Goal: Task Accomplishment & Management: Use online tool/utility

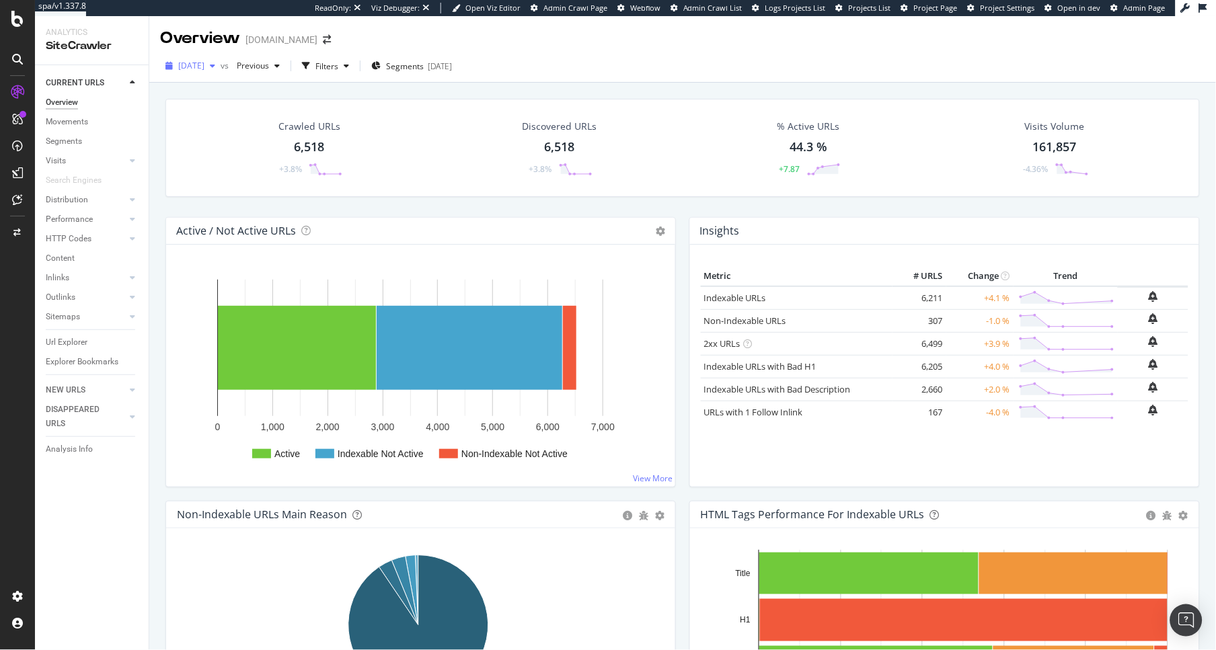
click at [181, 58] on div "[DATE]" at bounding box center [190, 66] width 61 height 20
click at [434, 99] on div "Crawled URLs 6,518 +3.8% Discovered URLs 6,518 +3.8% % Active URLs 44.3 % +7.87…" at bounding box center [682, 148] width 1034 height 98
click at [68, 136] on div "Segments" at bounding box center [64, 141] width 36 height 14
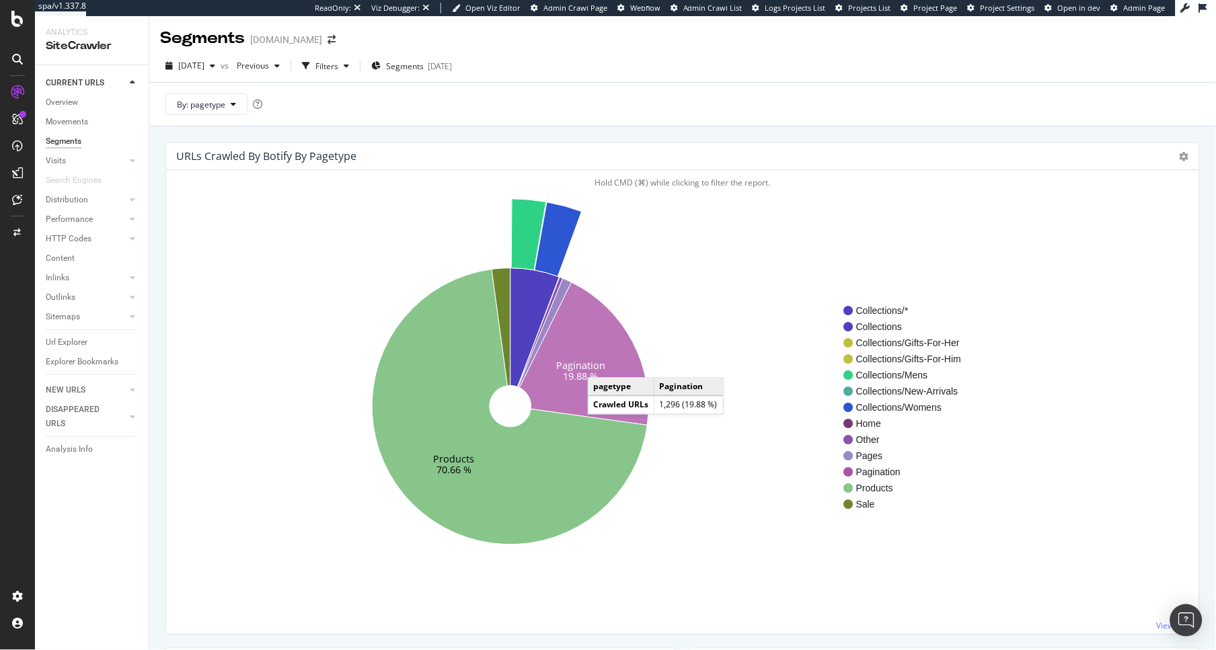
click at [601, 364] on text "Pagination" at bounding box center [580, 365] width 49 height 13
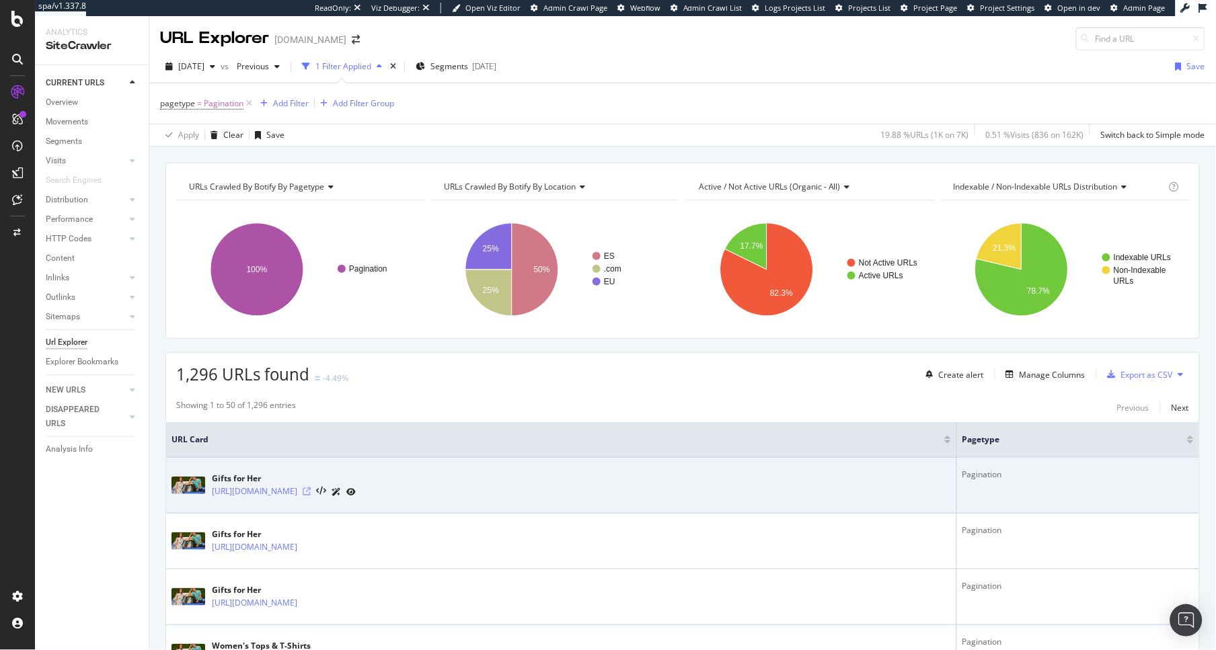
click at [311, 493] on icon at bounding box center [307, 491] width 8 height 8
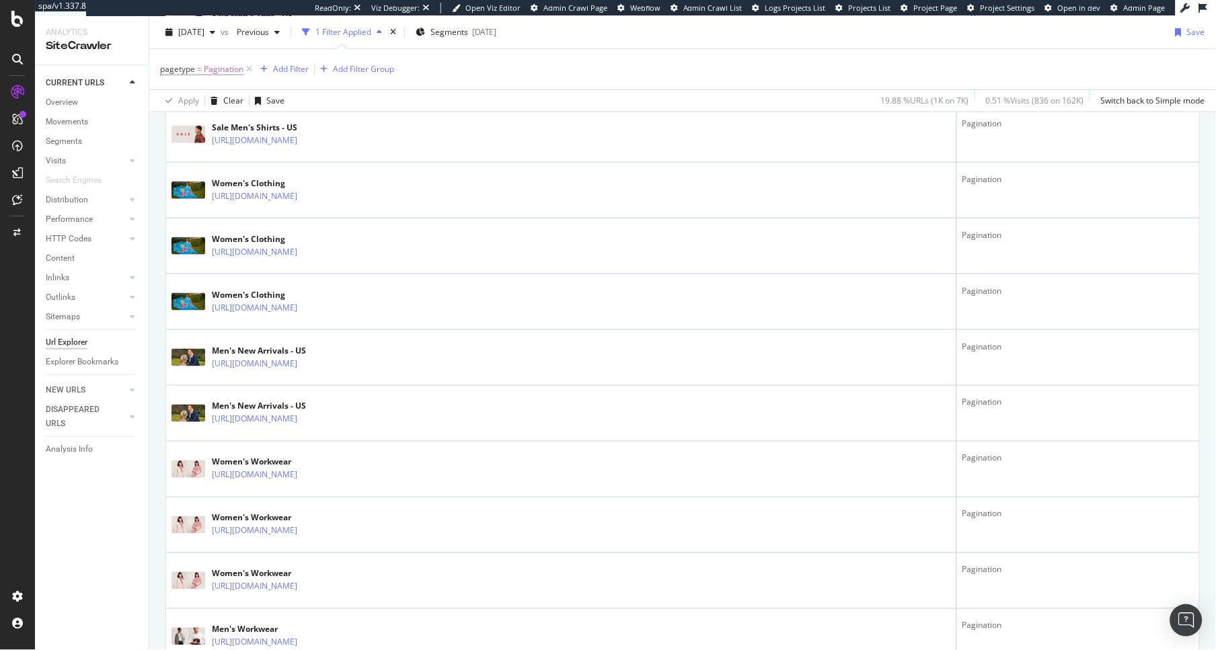
scroll to position [1850, 0]
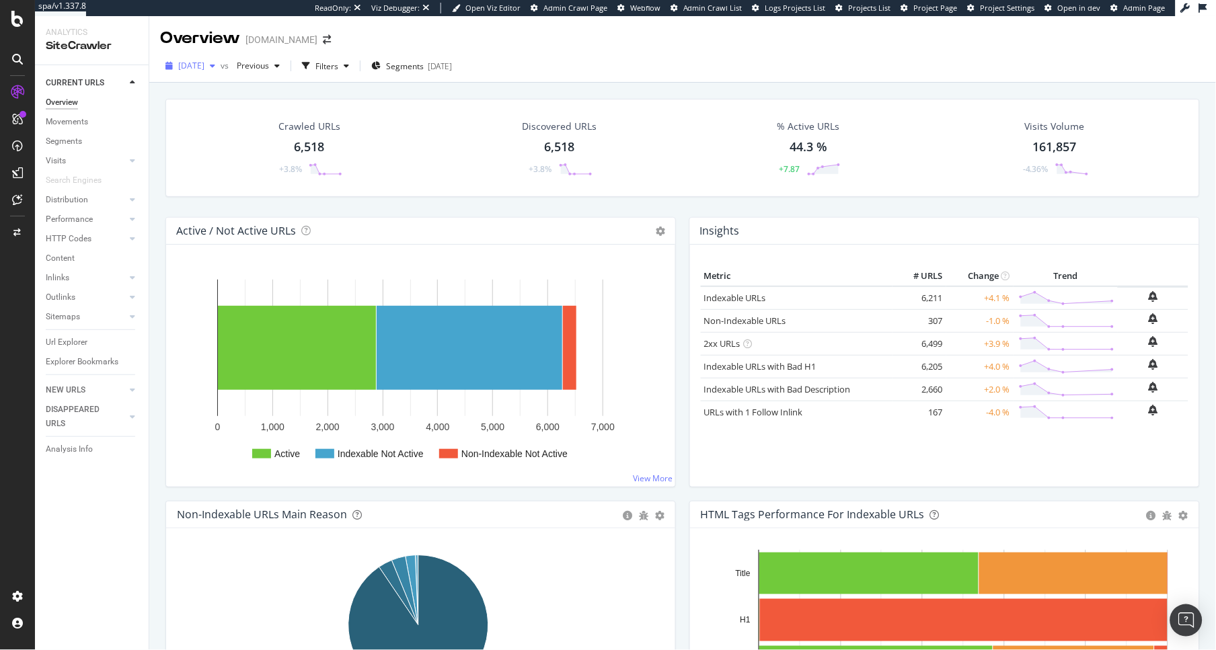
click at [196, 71] on div "[DATE]" at bounding box center [190, 66] width 61 height 20
click at [640, 196] on div "Crawled URLs 6,518 +3.8% Discovered URLs 6,518 +3.8% % Active URLs 44.3 % +7.87…" at bounding box center [682, 148] width 1034 height 98
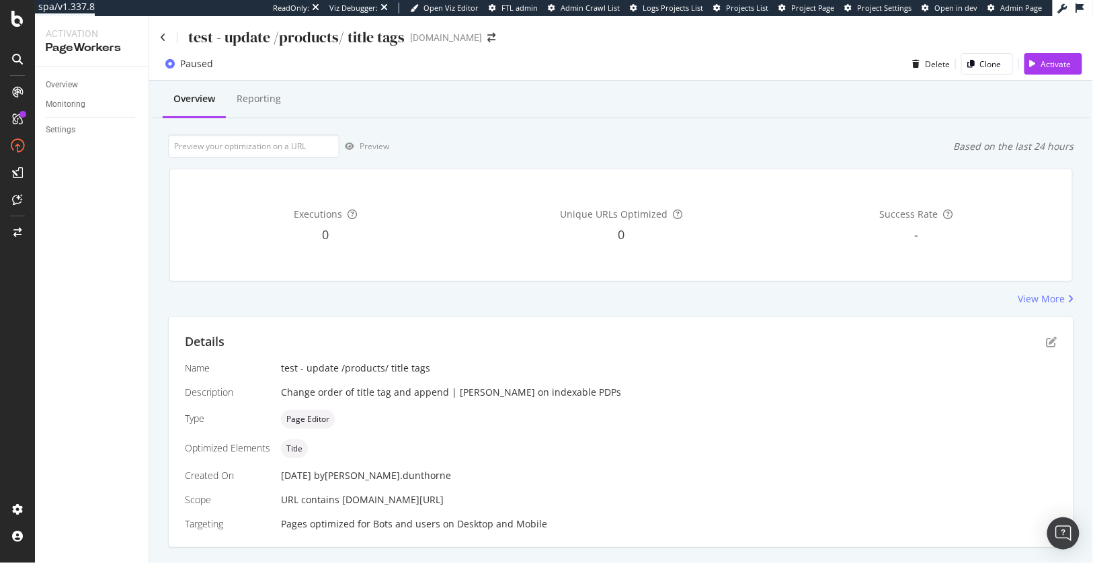
click at [168, 34] on div "test - update /products/ title tags" at bounding box center [282, 37] width 245 height 21
click at [163, 35] on icon at bounding box center [163, 37] width 6 height 9
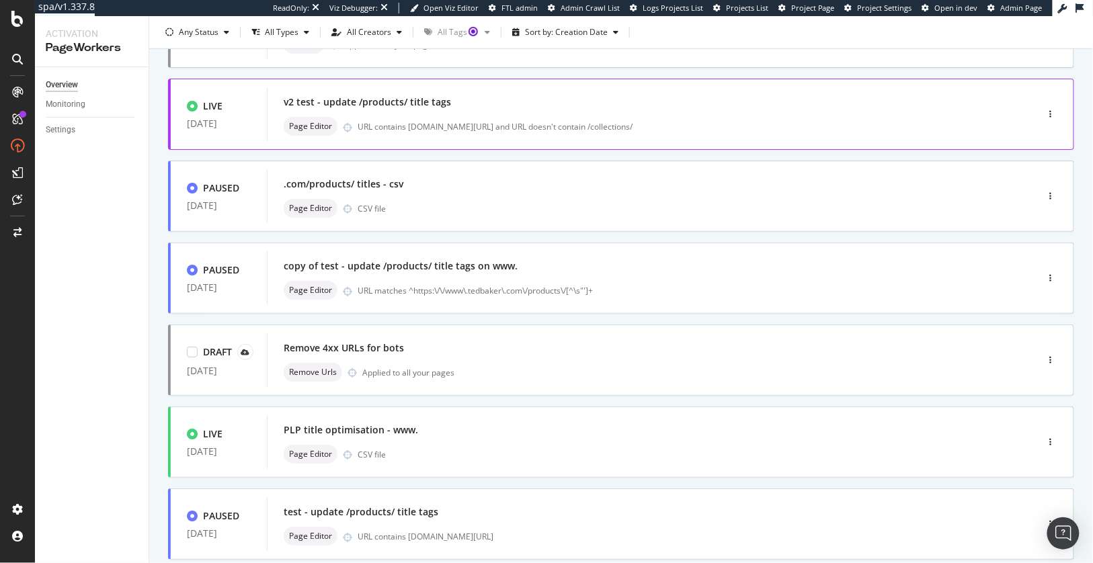
scroll to position [237, 0]
